Goal: Information Seeking & Learning: Learn about a topic

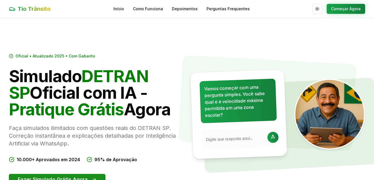
click at [80, 178] on button "Fazer Simulado Grátis Agora" at bounding box center [57, 179] width 97 height 11
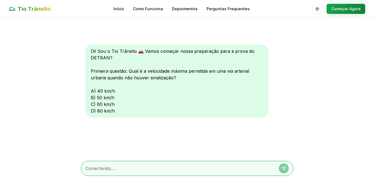
scroll to position [0, 0]
click at [119, 164] on div at bounding box center [187, 168] width 212 height 15
click at [122, 169] on textarea at bounding box center [179, 168] width 188 height 7
click at [122, 170] on textarea at bounding box center [179, 168] width 188 height 7
type textarea "c"
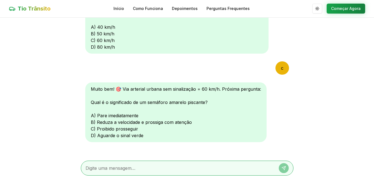
scroll to position [66, 0]
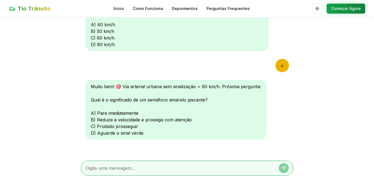
type textarea "a"
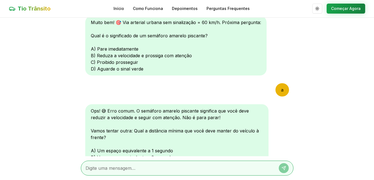
scroll to position [199, 0]
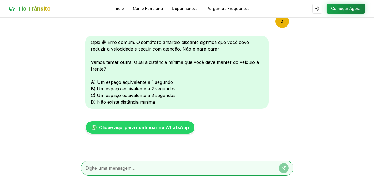
type textarea "c"
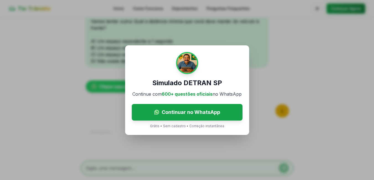
scroll to position [261, 0]
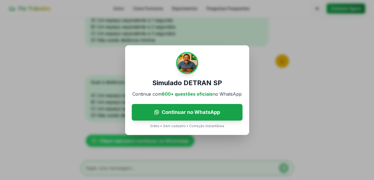
click at [222, 140] on div "Simulado DETRAN SP Continue com 600+ questões oficiais no WhatsApp Continuar no…" at bounding box center [187, 90] width 374 height 180
